Goal: Information Seeking & Learning: Learn about a topic

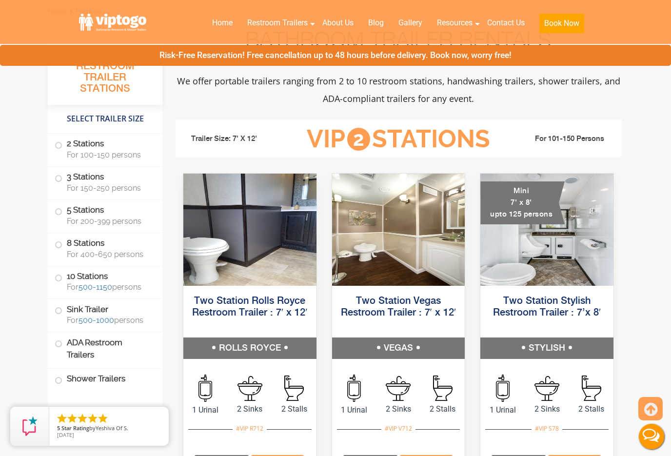
scroll to position [365, 0]
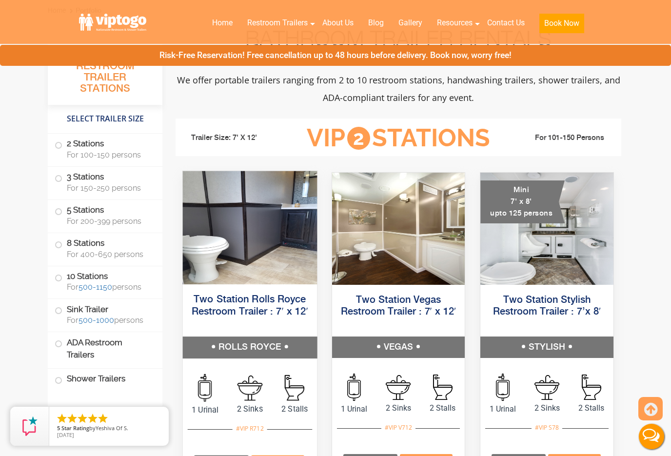
click at [253, 241] on img at bounding box center [250, 227] width 134 height 113
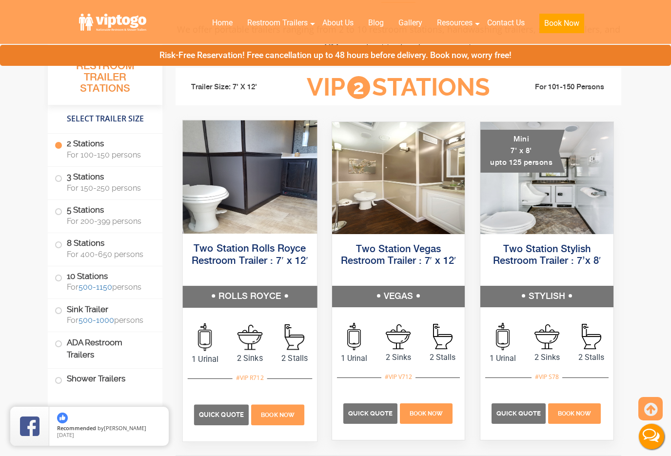
scroll to position [418, 0]
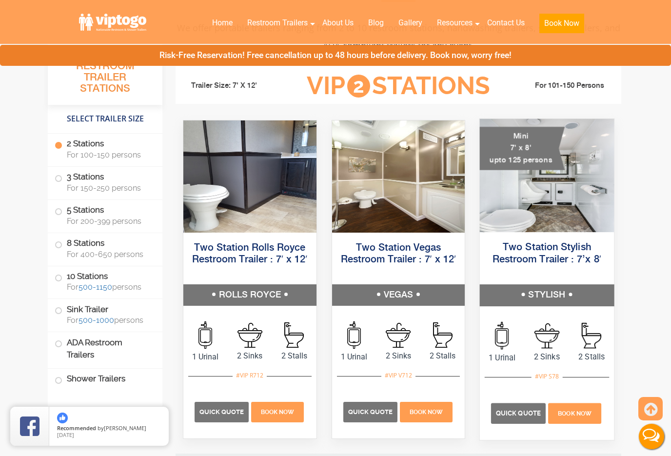
click at [510, 200] on img at bounding box center [547, 175] width 134 height 113
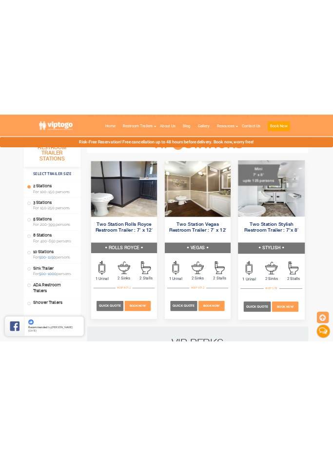
scroll to position [1130, 0]
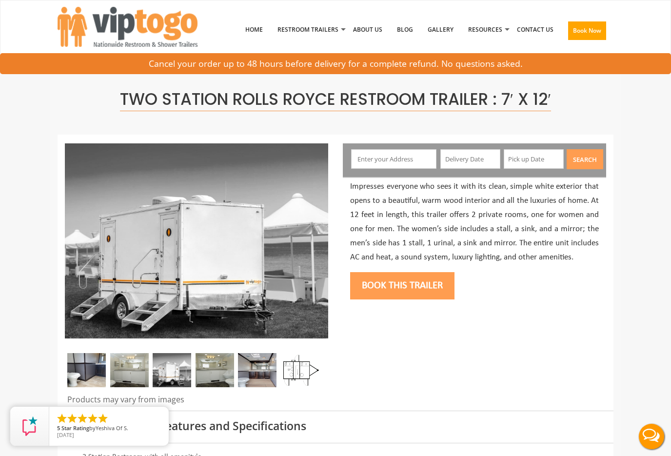
click at [140, 367] on img at bounding box center [129, 370] width 39 height 34
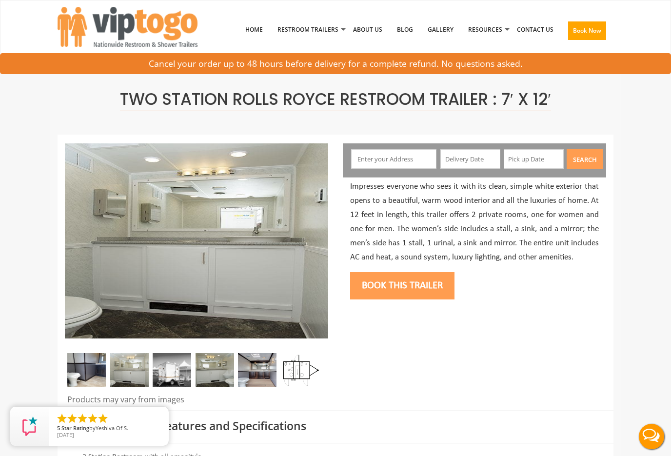
click at [163, 371] on img at bounding box center [172, 370] width 39 height 34
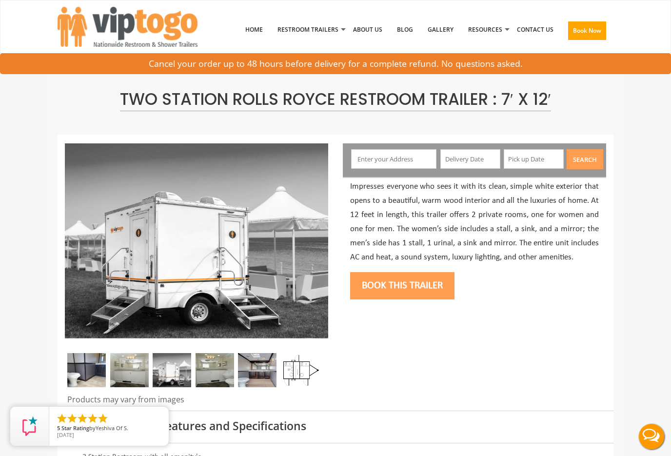
click at [208, 363] on img at bounding box center [215, 370] width 39 height 34
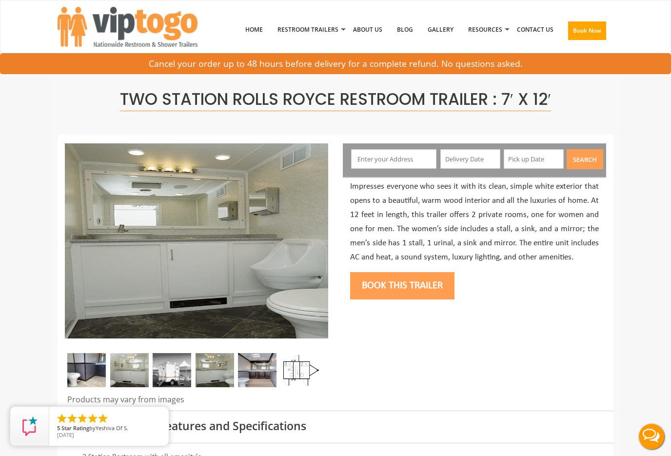
click at [252, 368] on img at bounding box center [257, 370] width 39 height 34
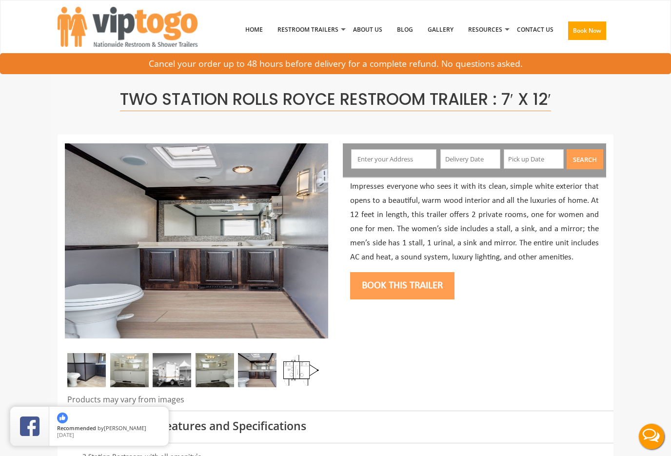
click at [303, 374] on img at bounding box center [300, 370] width 39 height 34
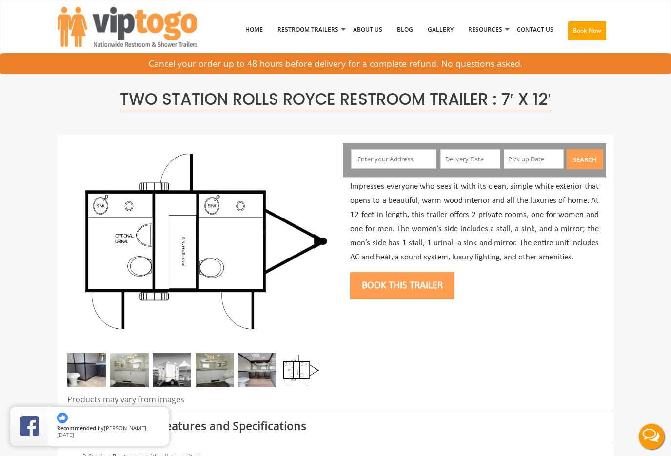
click at [86, 377] on img at bounding box center [86, 370] width 39 height 34
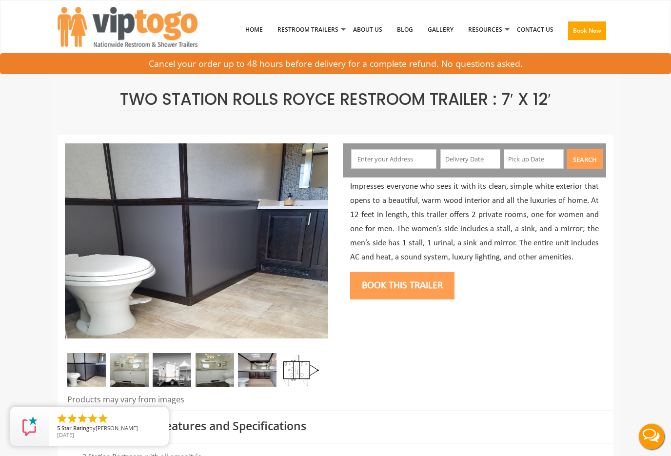
click at [132, 375] on img at bounding box center [129, 370] width 39 height 34
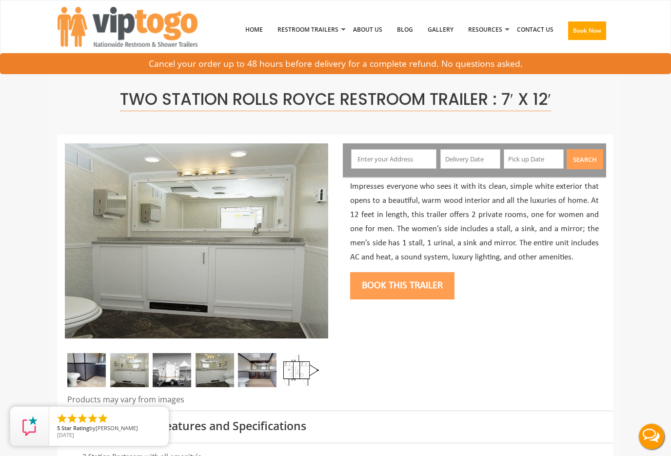
click at [162, 362] on img at bounding box center [172, 370] width 39 height 34
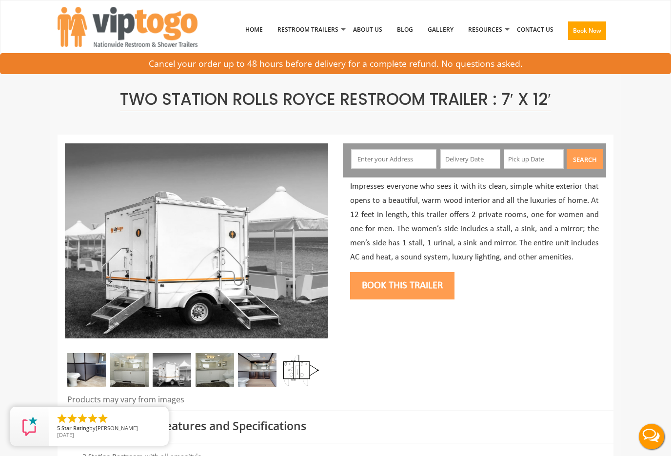
click at [209, 360] on img at bounding box center [215, 370] width 39 height 34
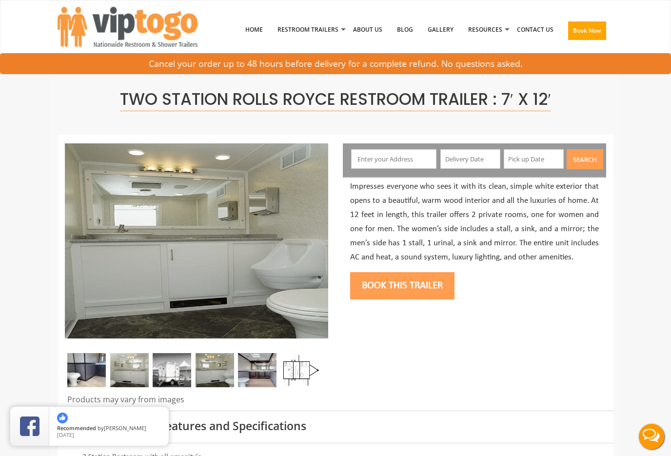
click at [251, 364] on img at bounding box center [257, 370] width 39 height 34
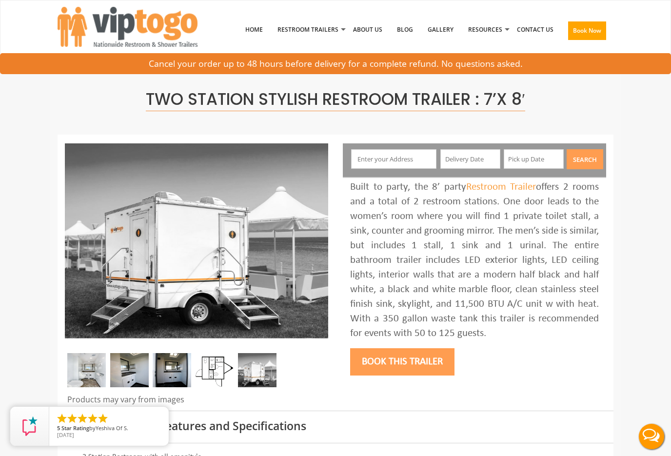
click at [90, 377] on img at bounding box center [86, 370] width 39 height 34
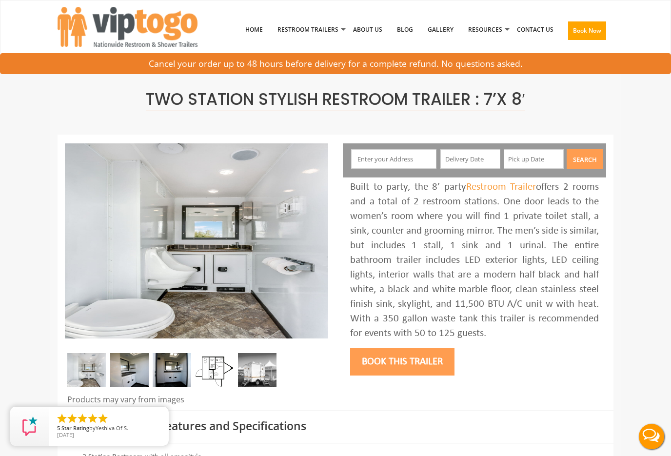
click at [129, 374] on img at bounding box center [129, 370] width 39 height 34
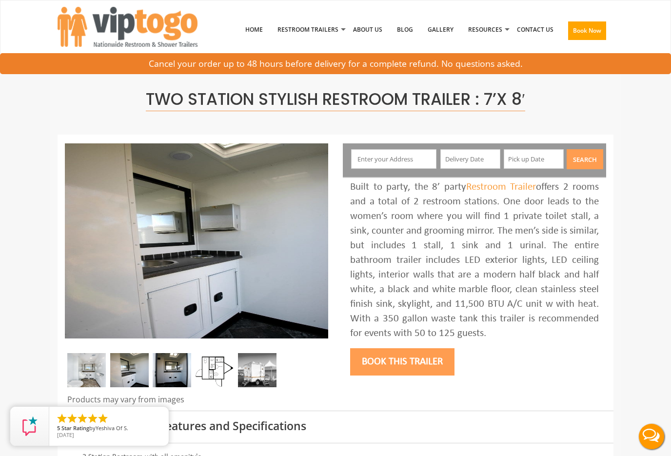
click at [181, 360] on img at bounding box center [172, 370] width 39 height 34
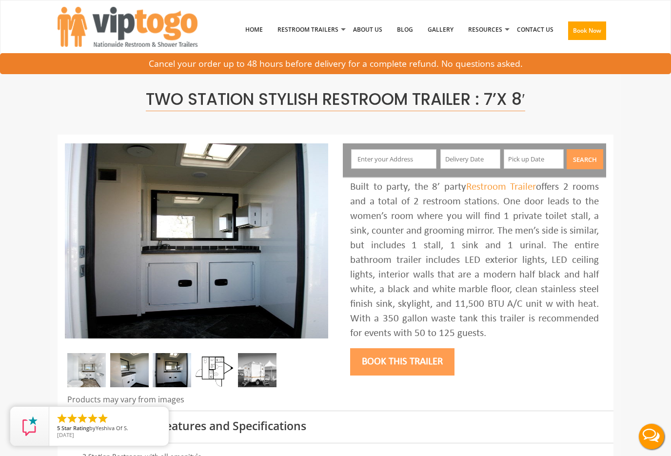
click at [204, 366] on img at bounding box center [215, 370] width 39 height 34
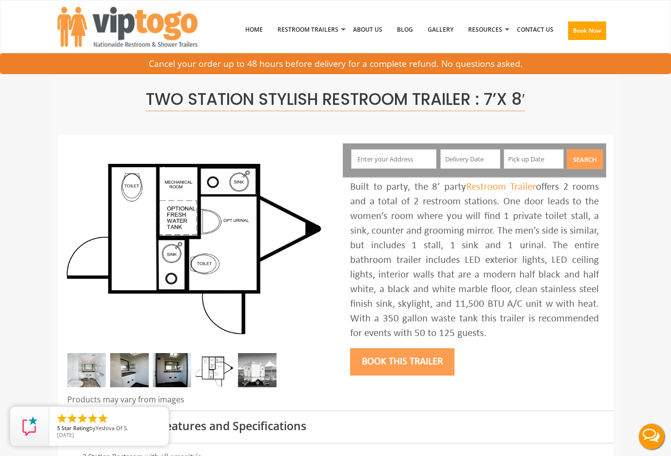
click at [246, 375] on img at bounding box center [257, 370] width 39 height 34
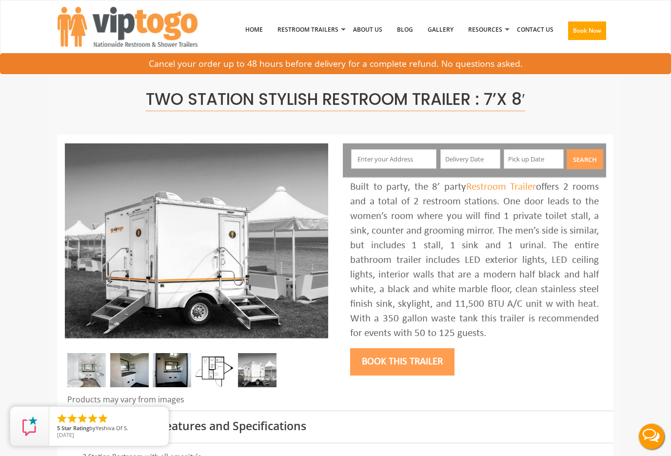
click at [71, 361] on img at bounding box center [86, 370] width 39 height 34
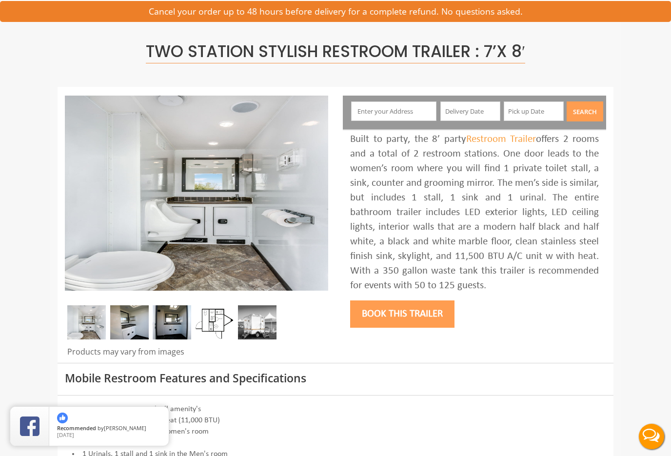
scroll to position [57, 0]
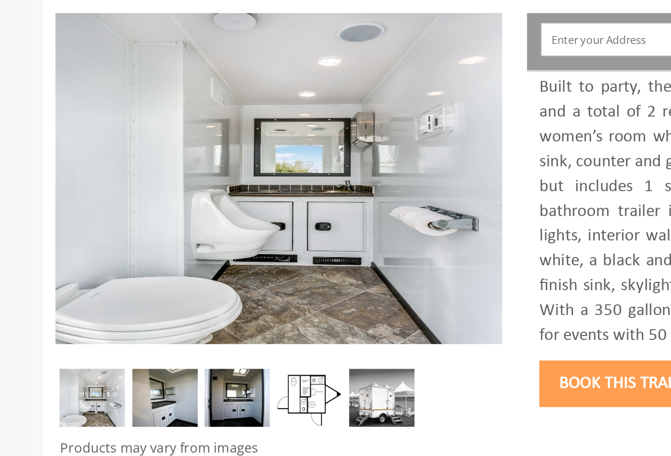
click at [110, 296] on img at bounding box center [129, 313] width 39 height 34
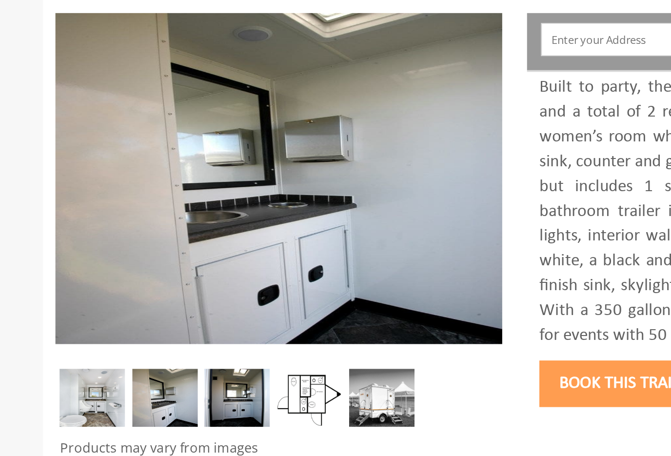
click at [153, 296] on img at bounding box center [172, 313] width 39 height 34
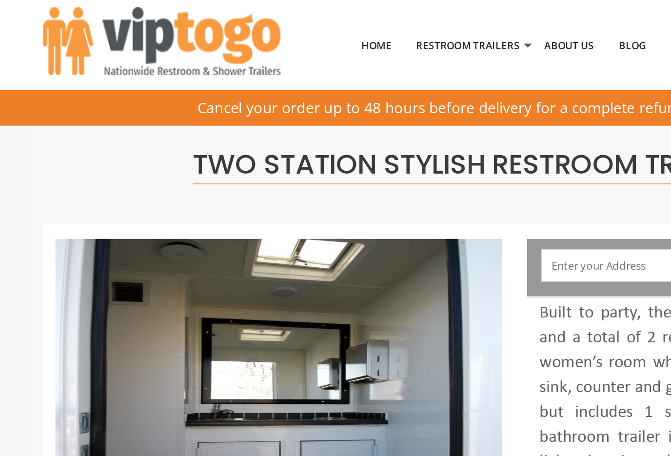
scroll to position [0, 0]
